Goal: Information Seeking & Learning: Learn about a topic

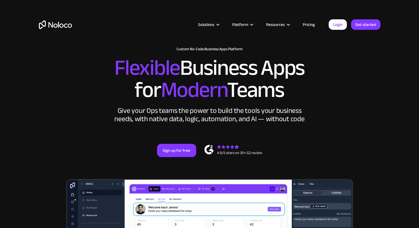
click at [309, 21] on link "Pricing" at bounding box center [309, 24] width 26 height 7
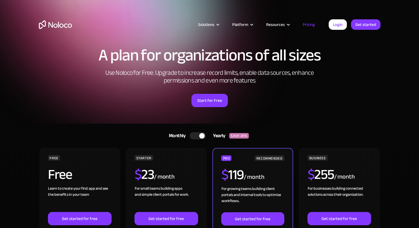
click at [308, 23] on link "Pricing" at bounding box center [309, 24] width 26 height 7
